Goal: Task Accomplishment & Management: Use online tool/utility

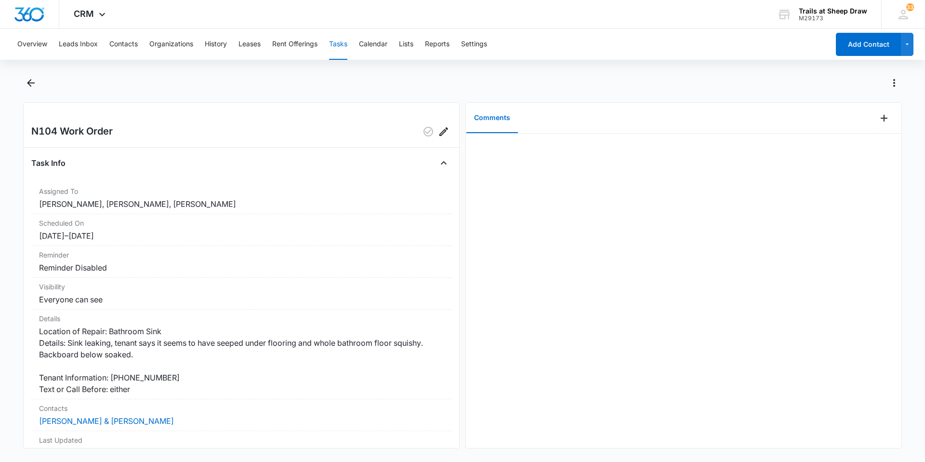
click at [339, 45] on button "Tasks" at bounding box center [338, 44] width 18 height 31
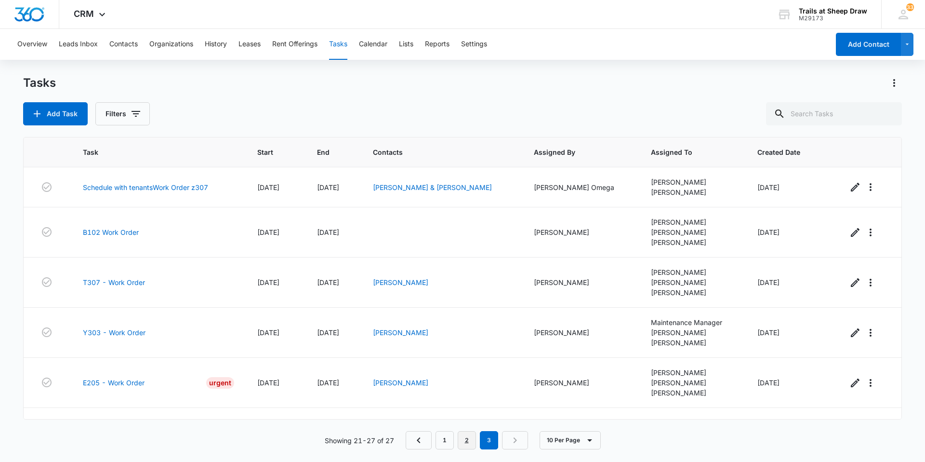
click at [461, 447] on link "2" at bounding box center [467, 440] width 18 height 18
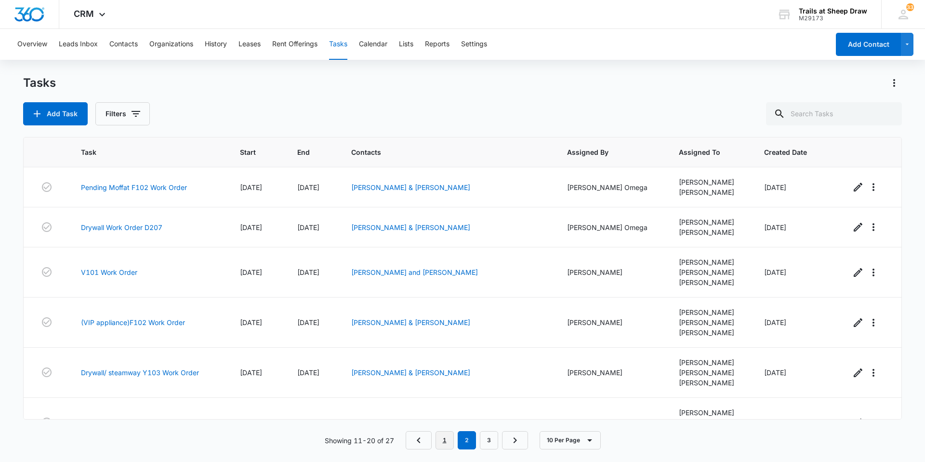
click at [448, 443] on link "1" at bounding box center [445, 440] width 18 height 18
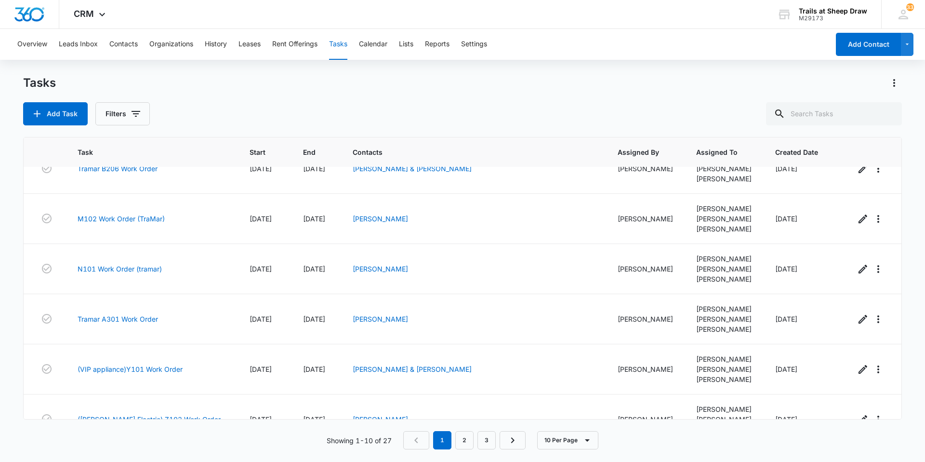
scroll to position [239, 0]
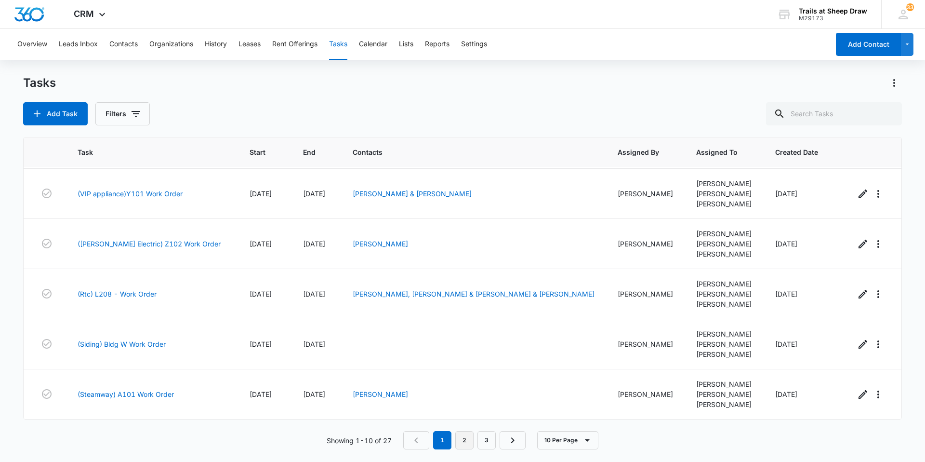
click at [470, 446] on link "2" at bounding box center [464, 440] width 18 height 18
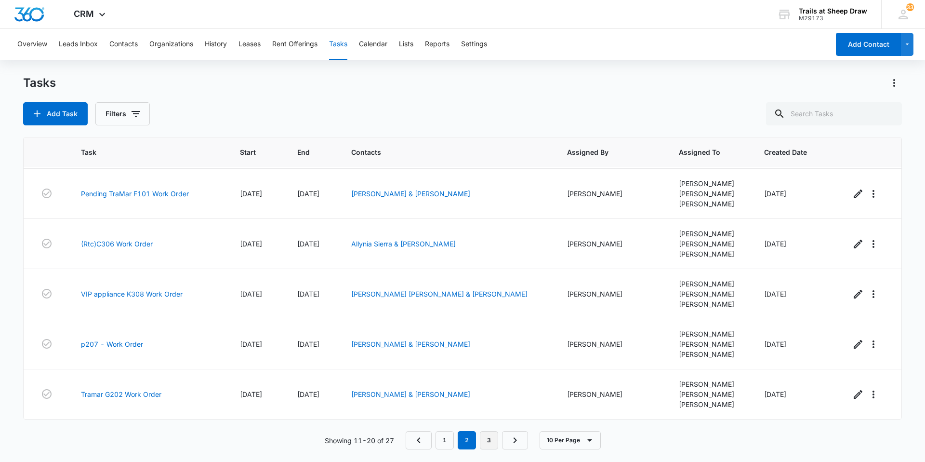
click at [488, 441] on link "3" at bounding box center [489, 440] width 18 height 18
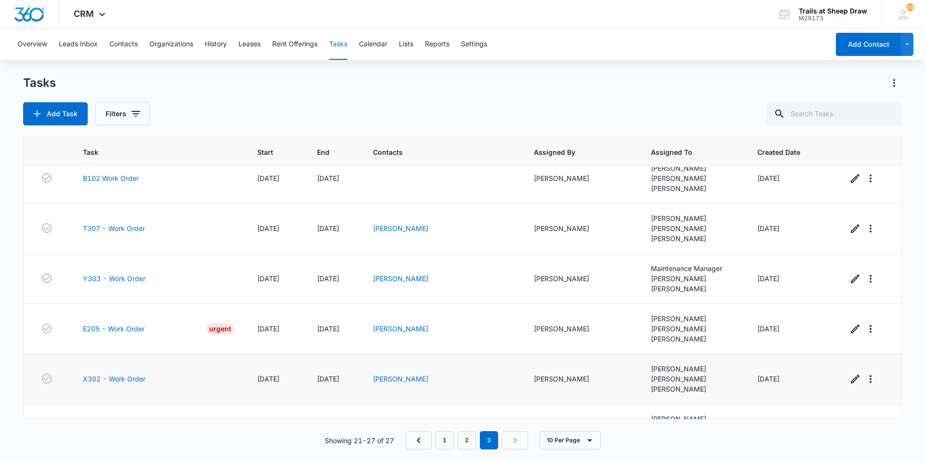
scroll to position [0, 0]
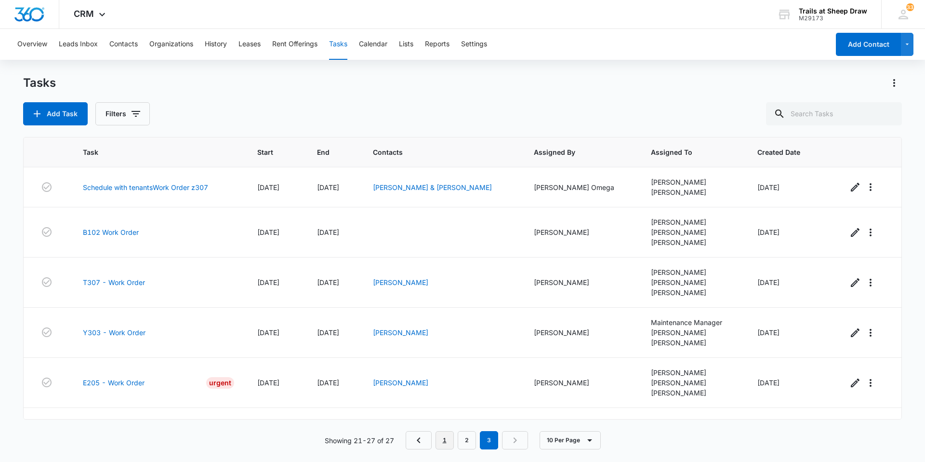
click at [441, 440] on link "1" at bounding box center [445, 440] width 18 height 18
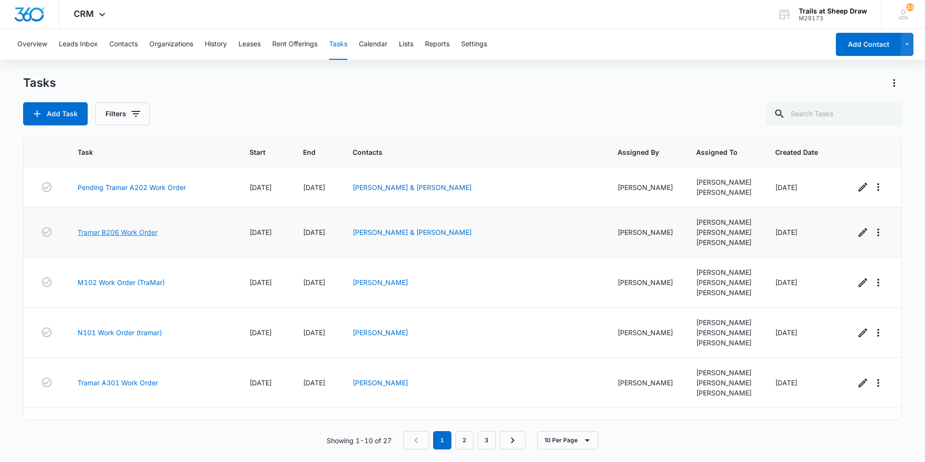
click at [130, 234] on link "Tramar B206 Work Order" at bounding box center [118, 232] width 80 height 10
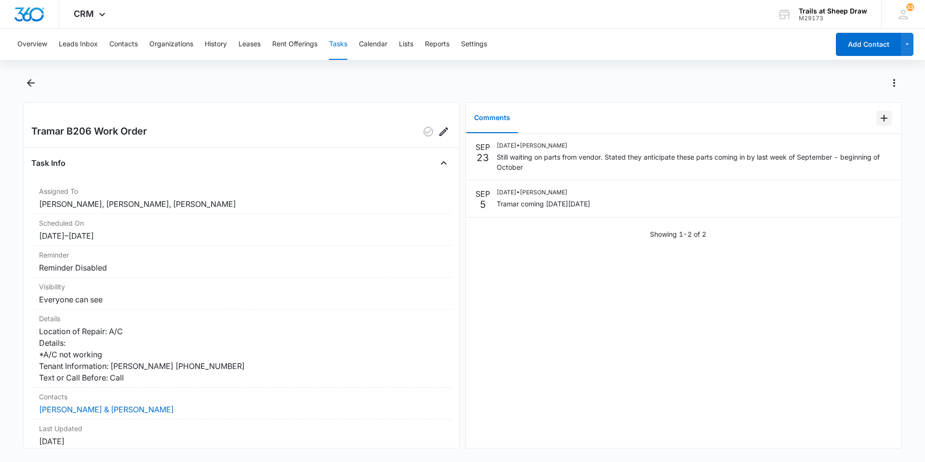
click at [881, 118] on icon "Add Comment" at bounding box center [884, 118] width 7 height 7
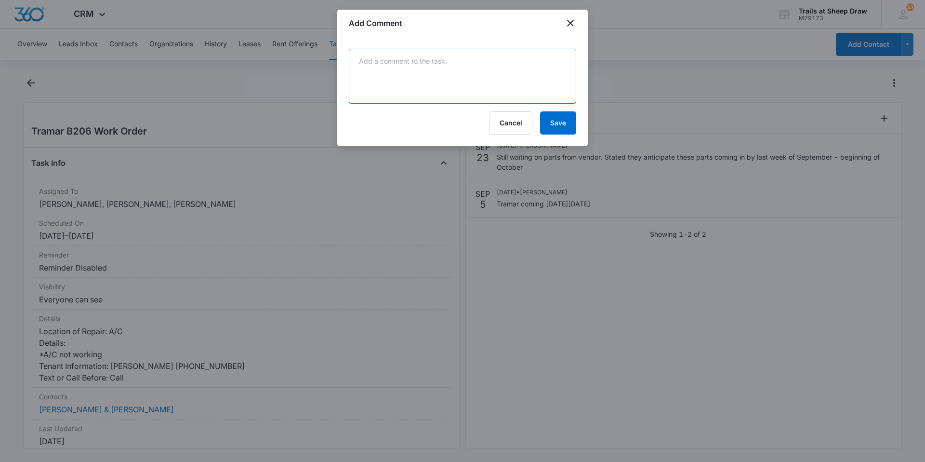
click at [469, 57] on textarea at bounding box center [462, 76] width 227 height 55
type textarea "TraMar scheduled to come out [DATE]"
click at [570, 120] on button "Save" at bounding box center [558, 122] width 36 height 23
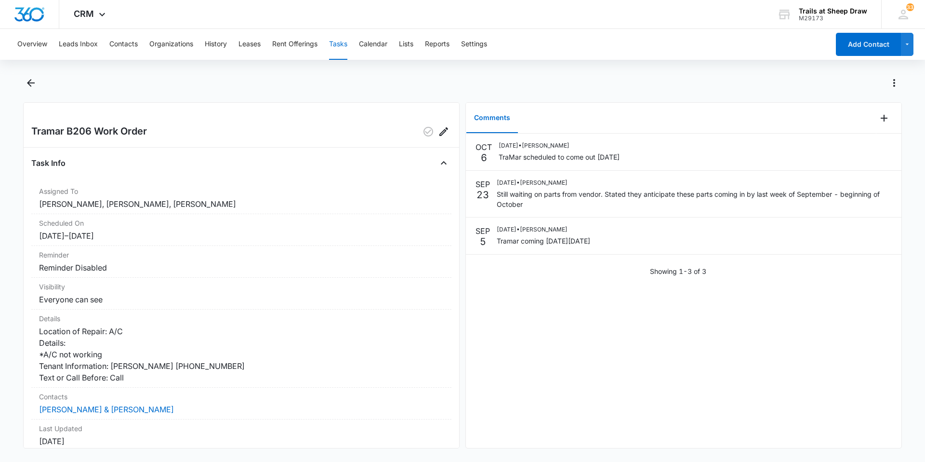
click at [341, 47] on button "Tasks" at bounding box center [338, 44] width 18 height 31
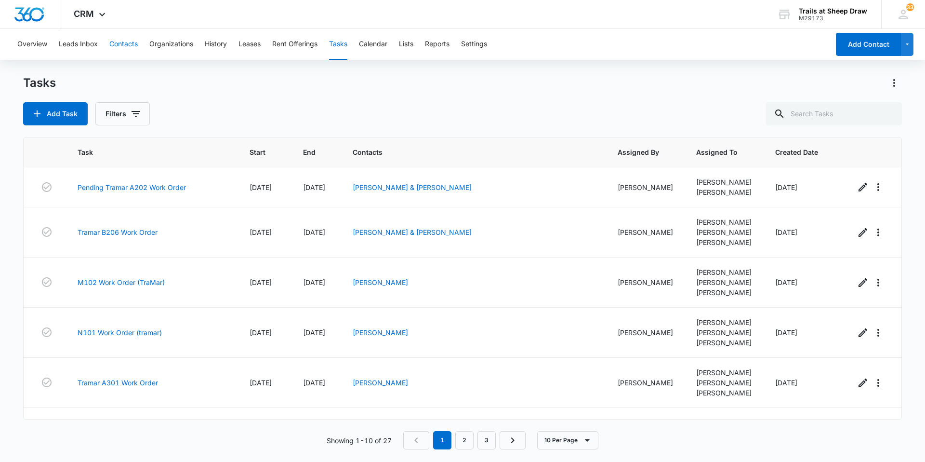
drag, startPoint x: 130, startPoint y: 44, endPoint x: 138, endPoint y: 43, distance: 8.3
click at [130, 44] on button "Contacts" at bounding box center [123, 44] width 28 height 31
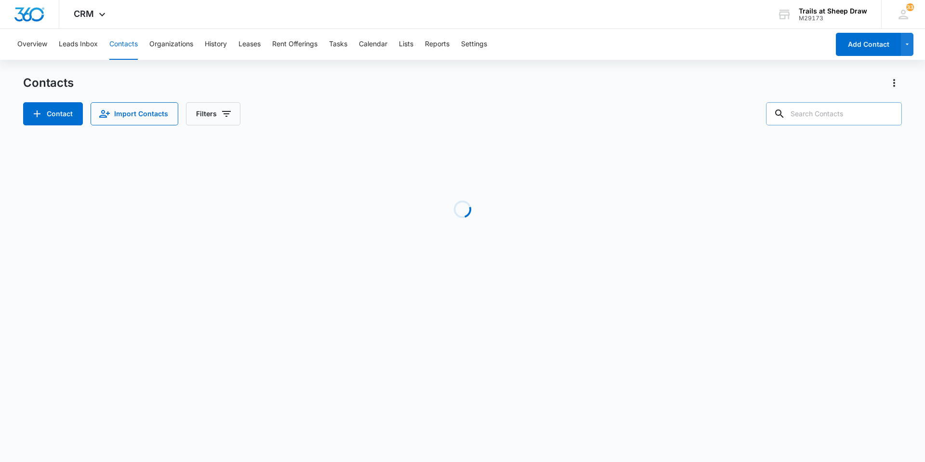
click at [815, 106] on input "text" at bounding box center [834, 113] width 136 height 23
type input "y103"
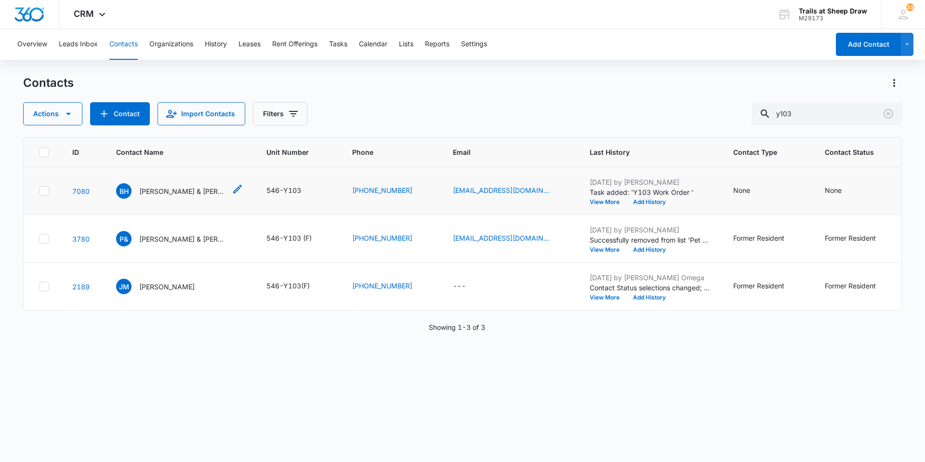
click at [173, 190] on p "Benjamin Hegarty & Erika Duffey" at bounding box center [182, 191] width 87 height 10
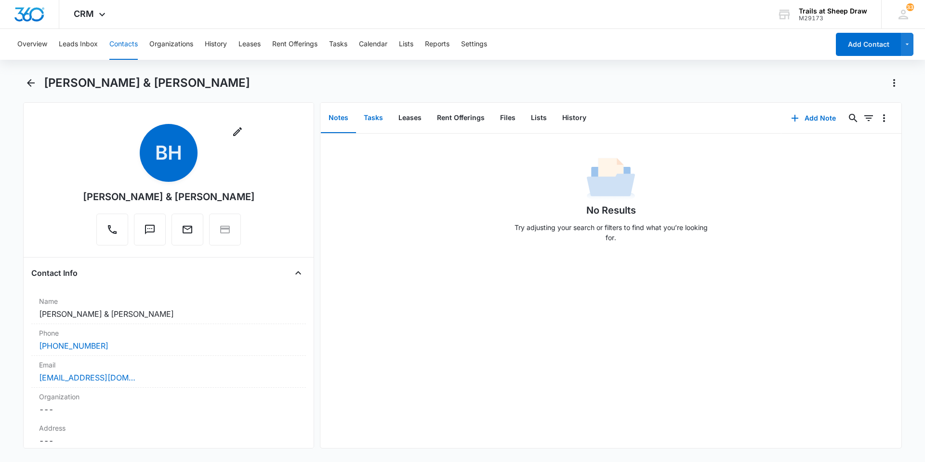
click at [379, 122] on button "Tasks" at bounding box center [373, 118] width 35 height 30
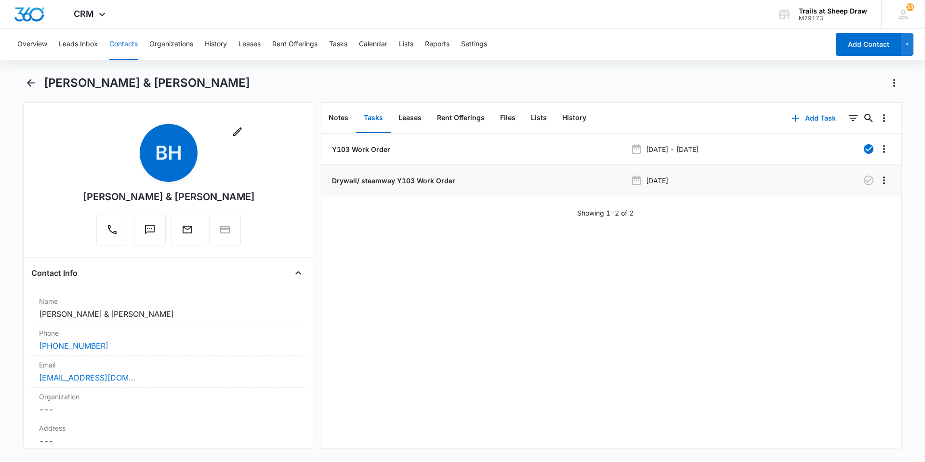
click at [419, 176] on p "Drywall/ steamway Y103 Work Order" at bounding box center [392, 180] width 125 height 10
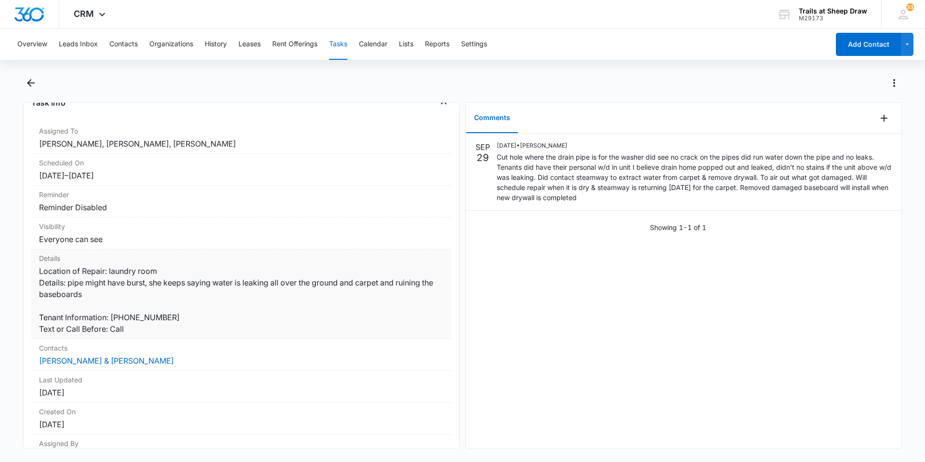
scroll to position [113, 0]
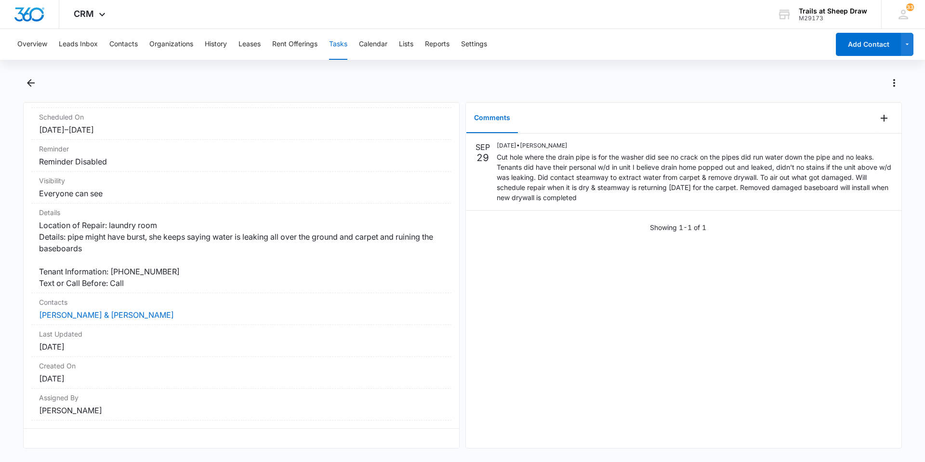
click at [341, 40] on button "Tasks" at bounding box center [338, 44] width 18 height 31
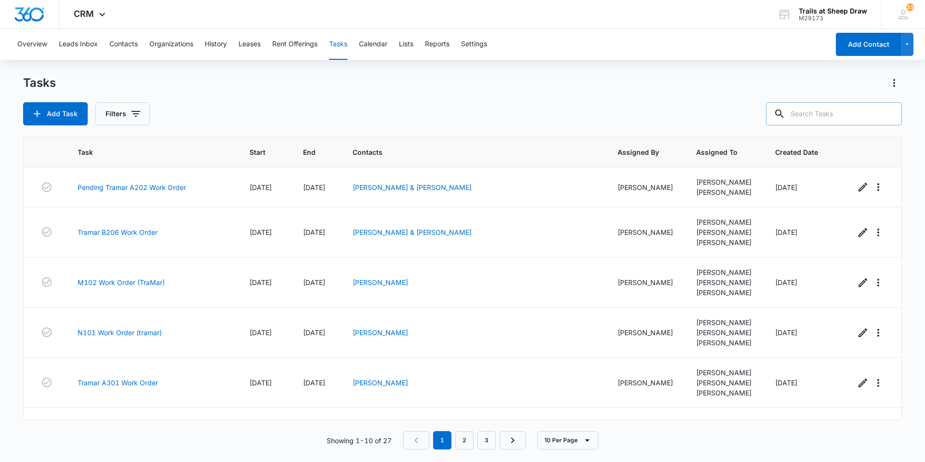
click at [820, 122] on input "text" at bounding box center [834, 113] width 136 height 23
type input "n104"
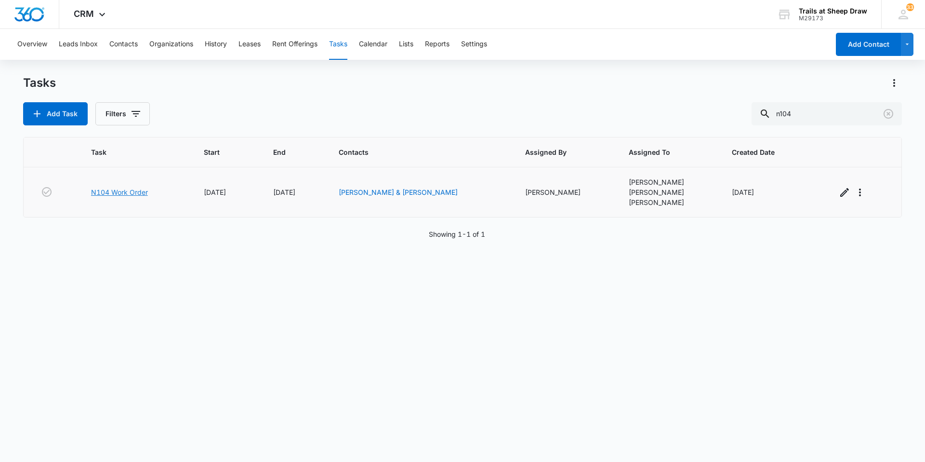
click at [127, 188] on link "N104 Work Order" at bounding box center [119, 192] width 57 height 10
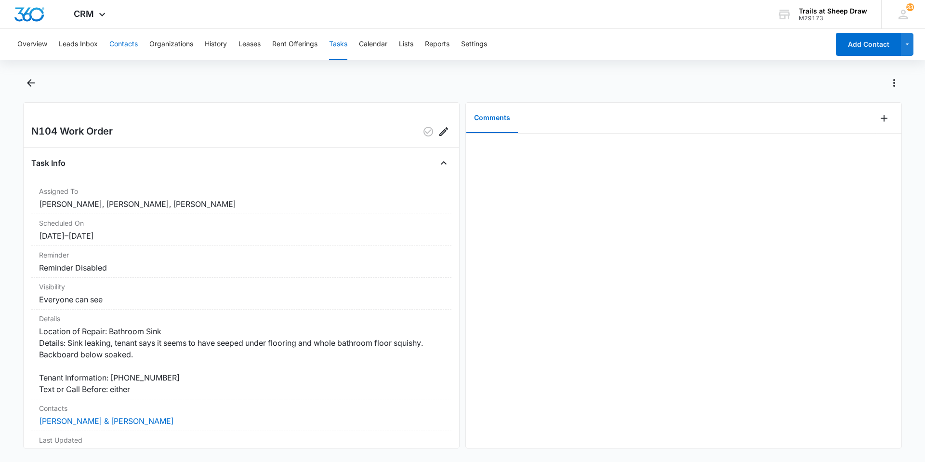
click at [132, 47] on button "Contacts" at bounding box center [123, 44] width 28 height 31
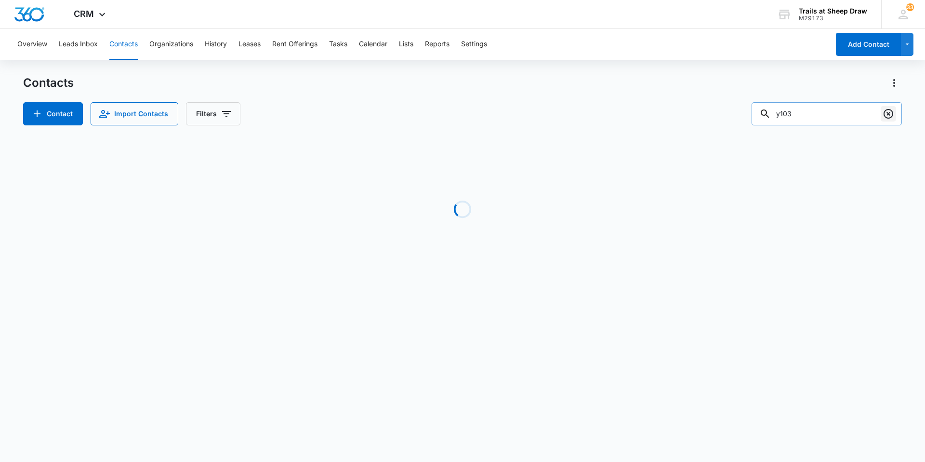
click at [885, 115] on icon "Clear" at bounding box center [889, 114] width 12 height 12
